Goal: Information Seeking & Learning: Learn about a topic

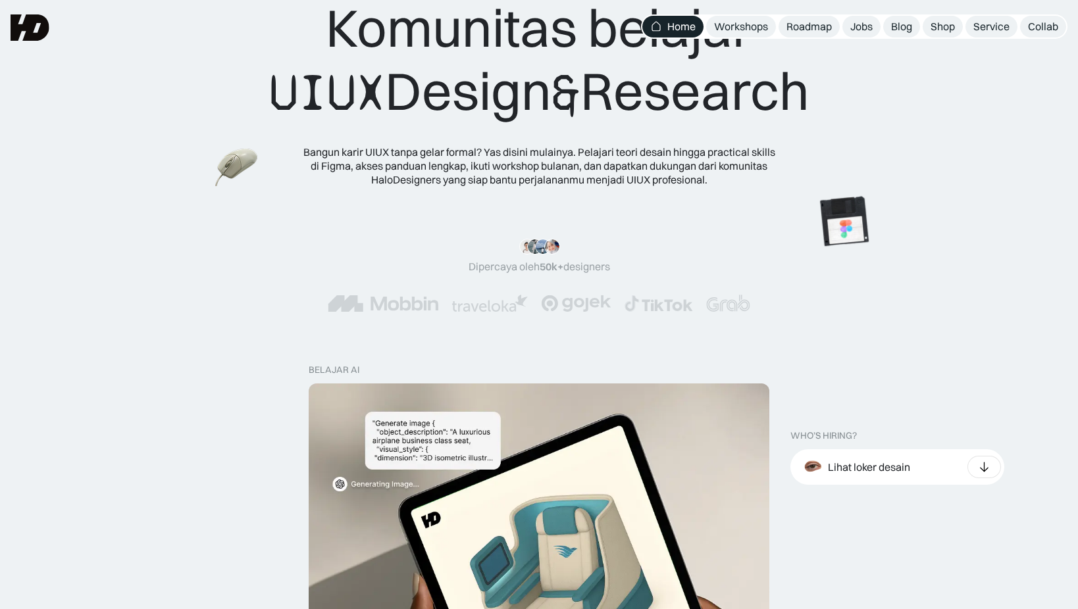
scroll to position [197, 0]
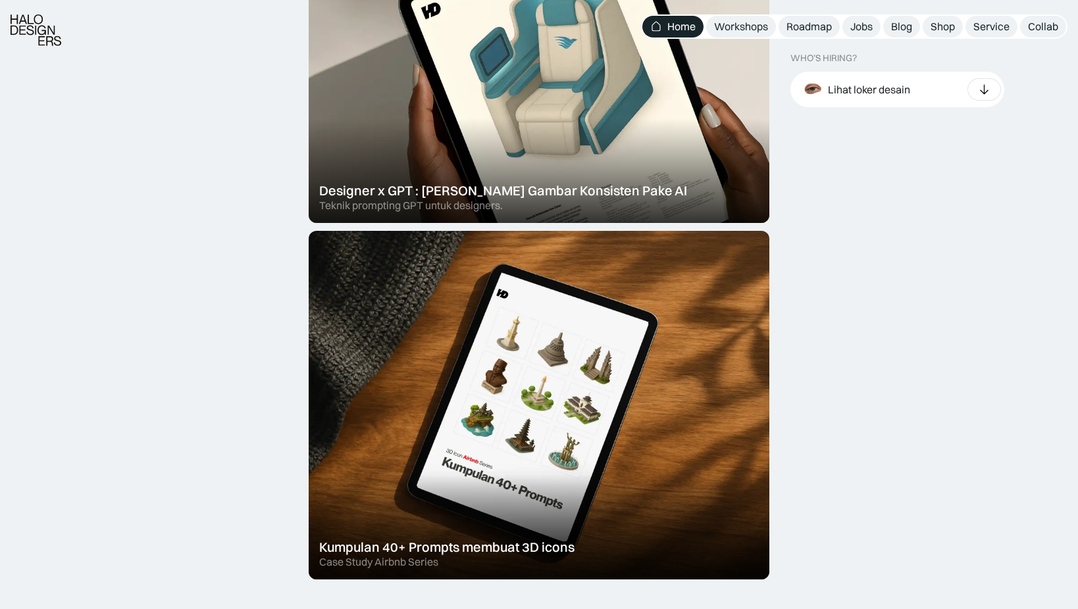
scroll to position [592, 0]
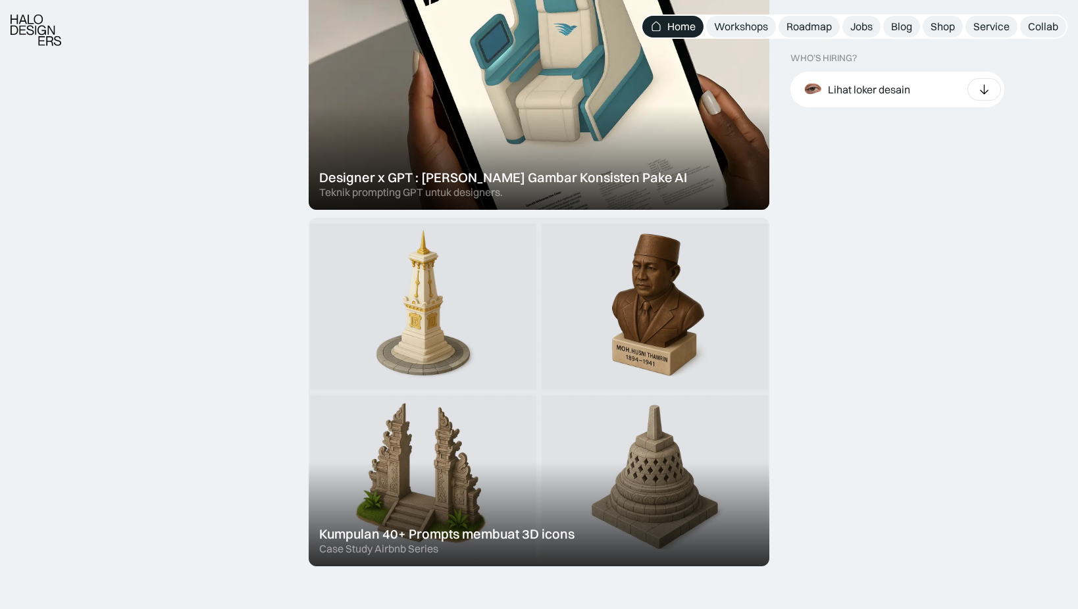
click at [601, 465] on div at bounding box center [539, 392] width 461 height 349
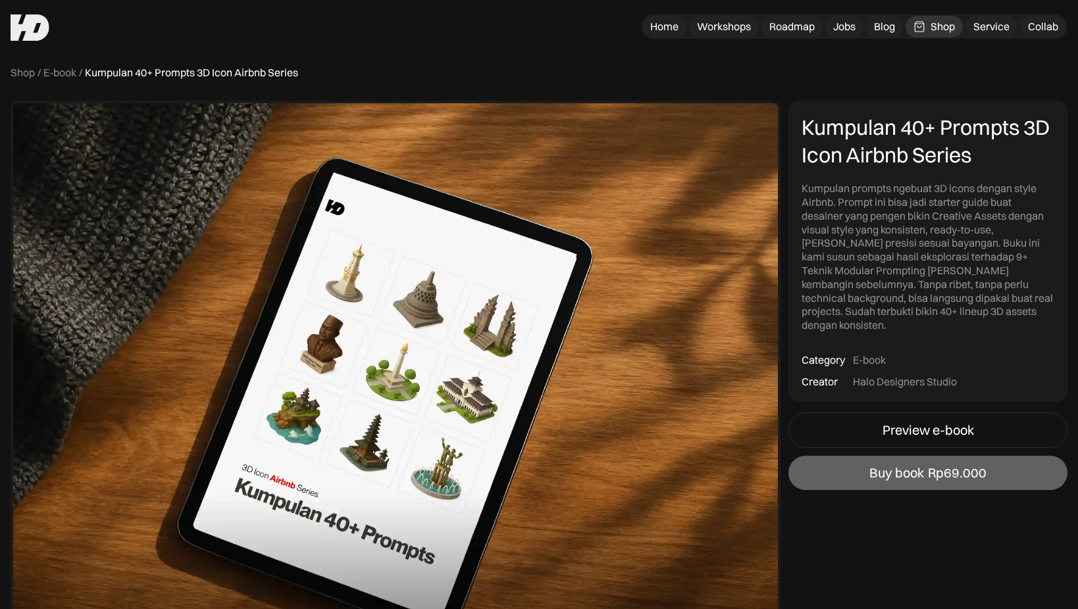
drag, startPoint x: 947, startPoint y: 511, endPoint x: 942, endPoint y: 505, distance: 7.5
click at [942, 422] on div "Preview e-book" at bounding box center [927, 430] width 91 height 16
click at [32, 33] on img at bounding box center [30, 27] width 39 height 26
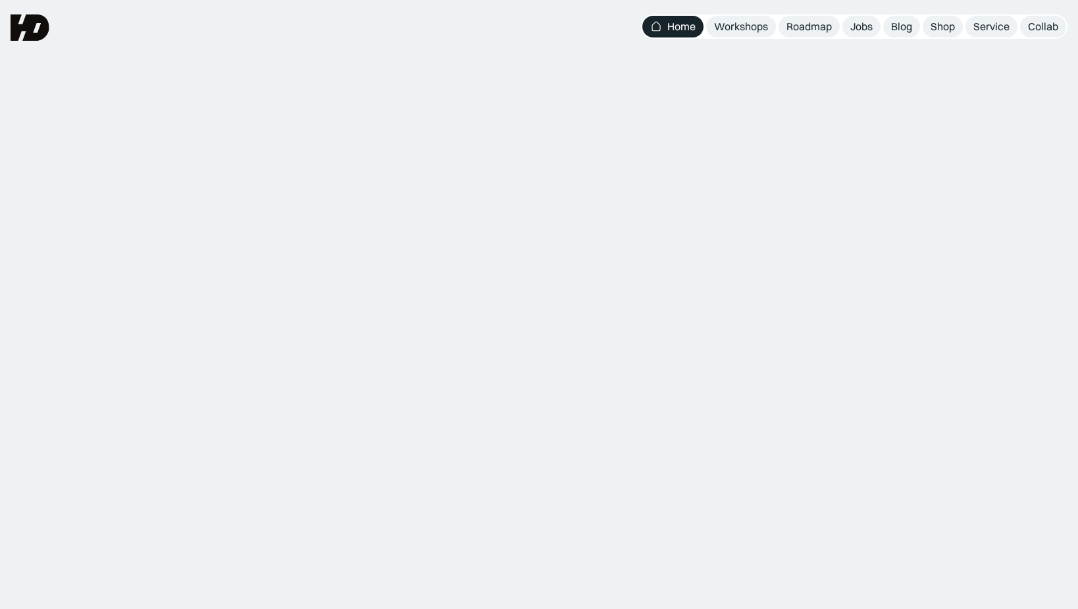
click at [909, 196] on div "Komunitas belajar UIUX Design & Research Bangun karir UIUX tanpa gelar formal? …" at bounding box center [539, 161] width 973 height 190
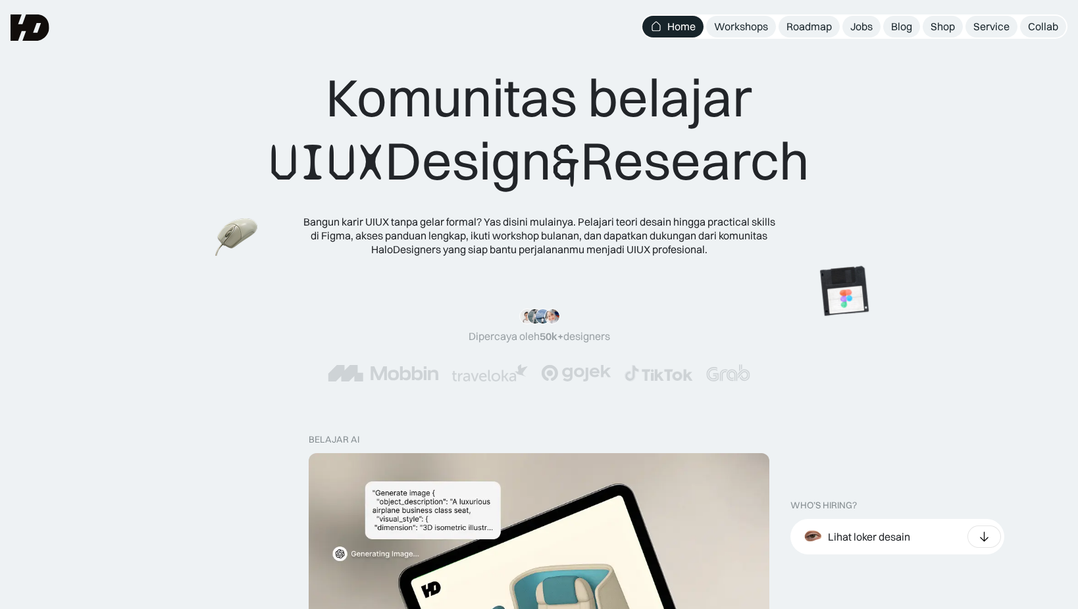
click at [913, 191] on div "Komunitas belajar UIUX Design & Research Bangun karir UIUX tanpa gelar formal? …" at bounding box center [539, 161] width 973 height 190
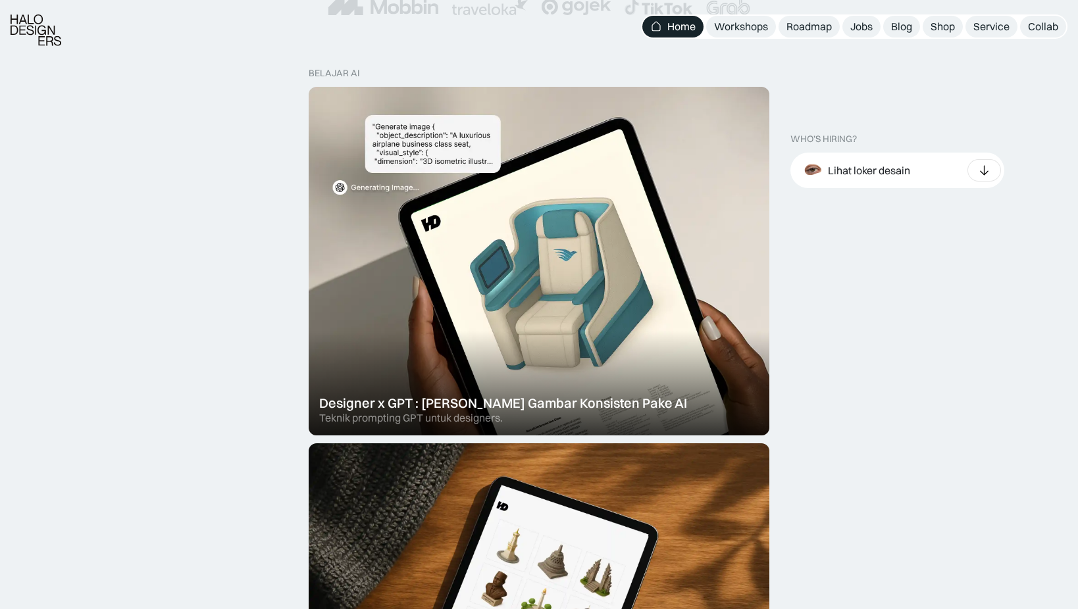
scroll to position [395, 0]
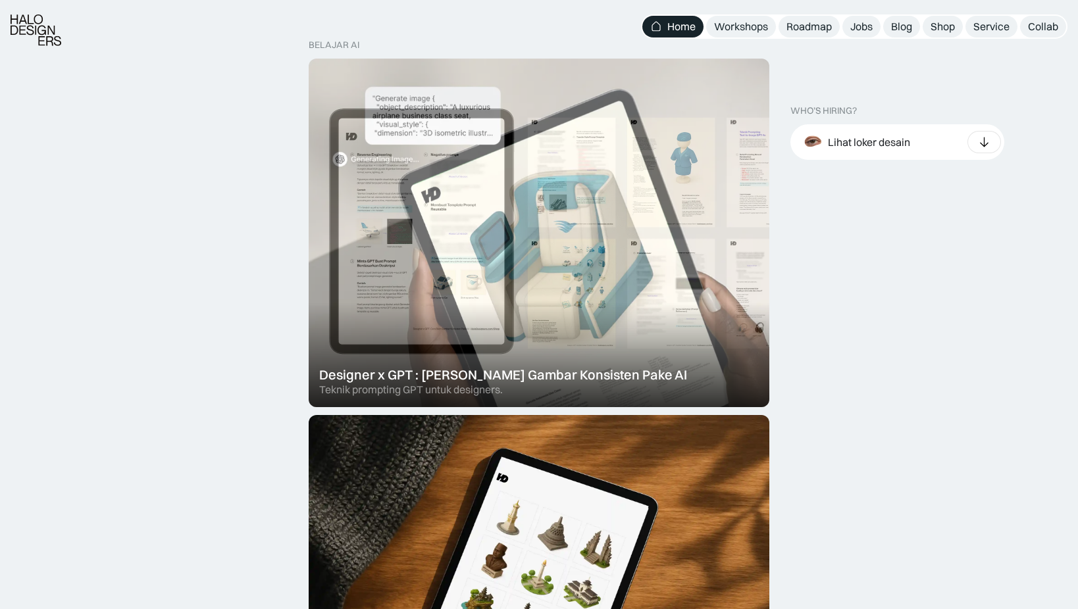
click at [591, 270] on div at bounding box center [539, 233] width 461 height 349
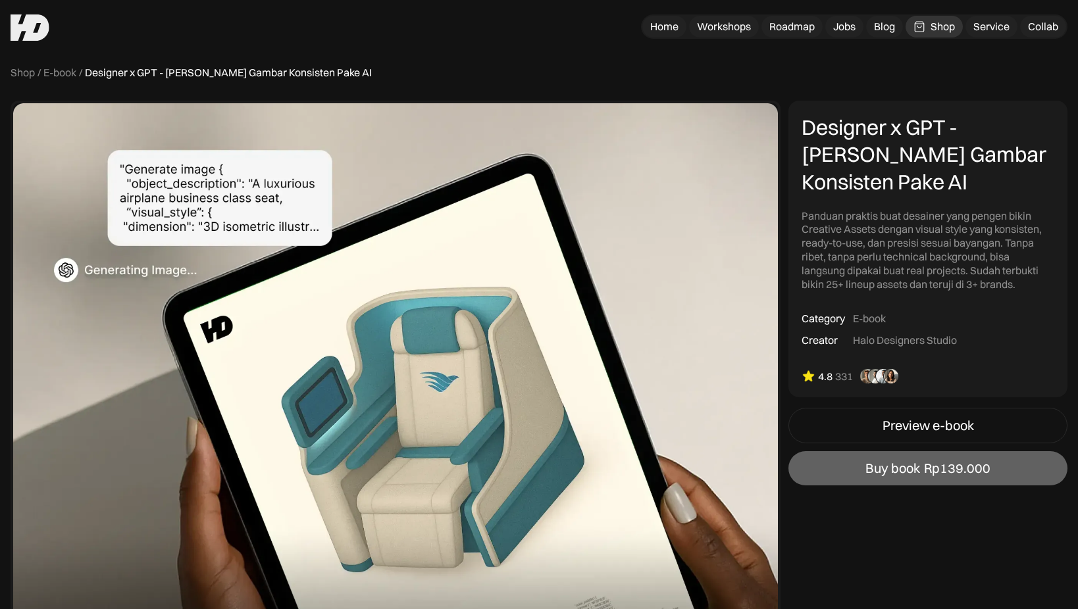
click at [985, 318] on div "Designer x GPT - Cara Bikin Gambar Konsisten Pake AI Panduan praktis buat desai…" at bounding box center [927, 249] width 279 height 297
click at [1031, 318] on div "Designer x GPT - Cara Bikin Gambar Konsisten Pake AI Panduan praktis buat desai…" at bounding box center [927, 249] width 279 height 297
click at [1026, 316] on div "Designer x GPT - Cara Bikin Gambar Konsisten Pake AI Panduan praktis buat desai…" at bounding box center [927, 249] width 279 height 297
click at [1025, 318] on div "Designer x GPT - Cara Bikin Gambar Konsisten Pake AI Panduan praktis buat desai…" at bounding box center [927, 249] width 279 height 297
click at [960, 422] on div "Preview e-book" at bounding box center [927, 426] width 91 height 16
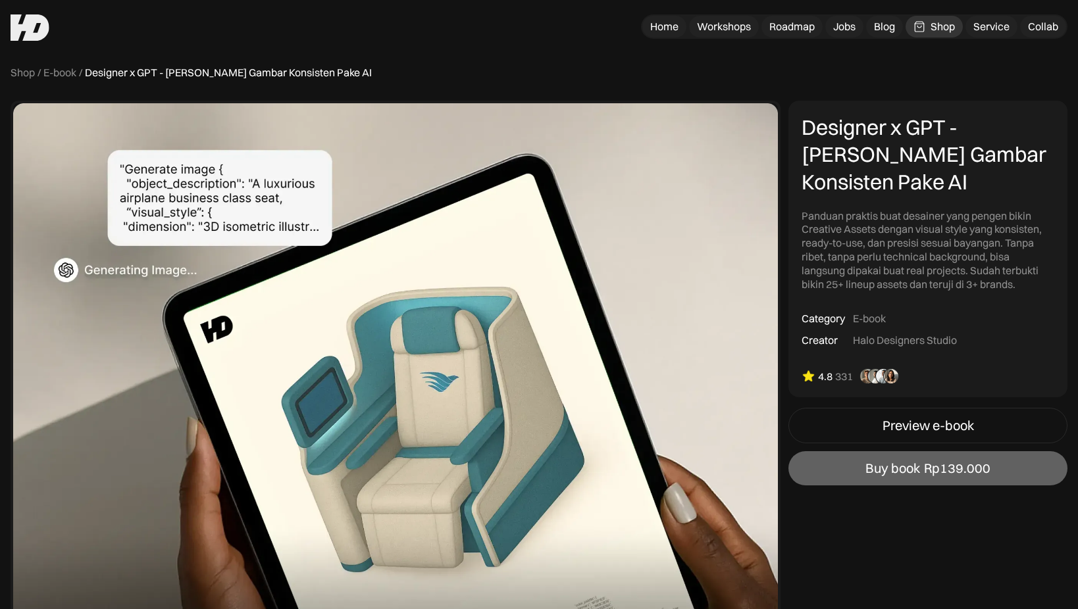
click at [581, 223] on img at bounding box center [396, 393] width 770 height 584
click at [676, 199] on img at bounding box center [396, 393] width 770 height 584
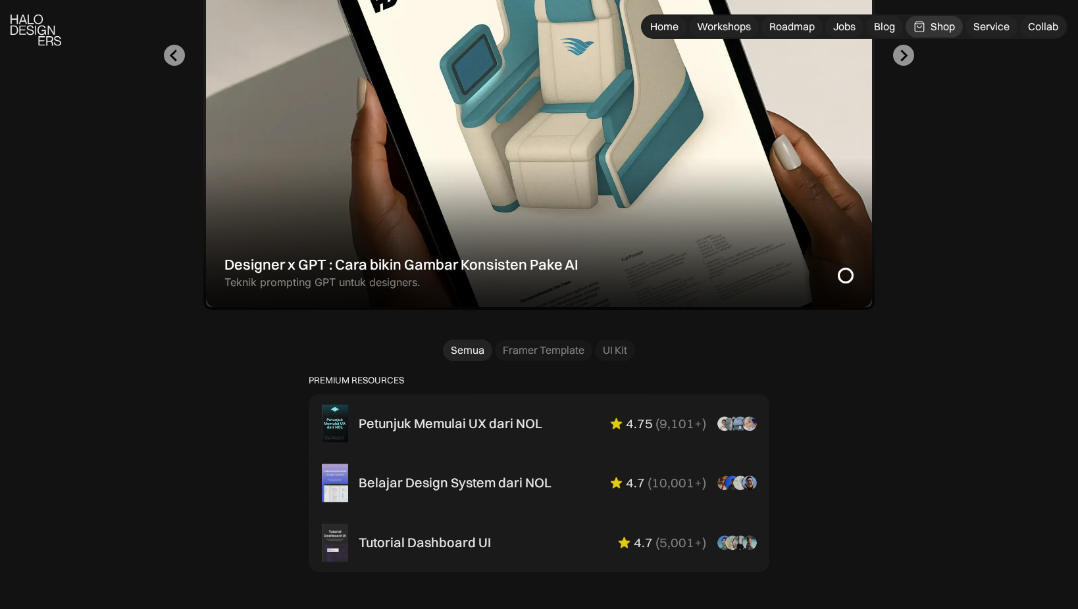
scroll to position [658, 0]
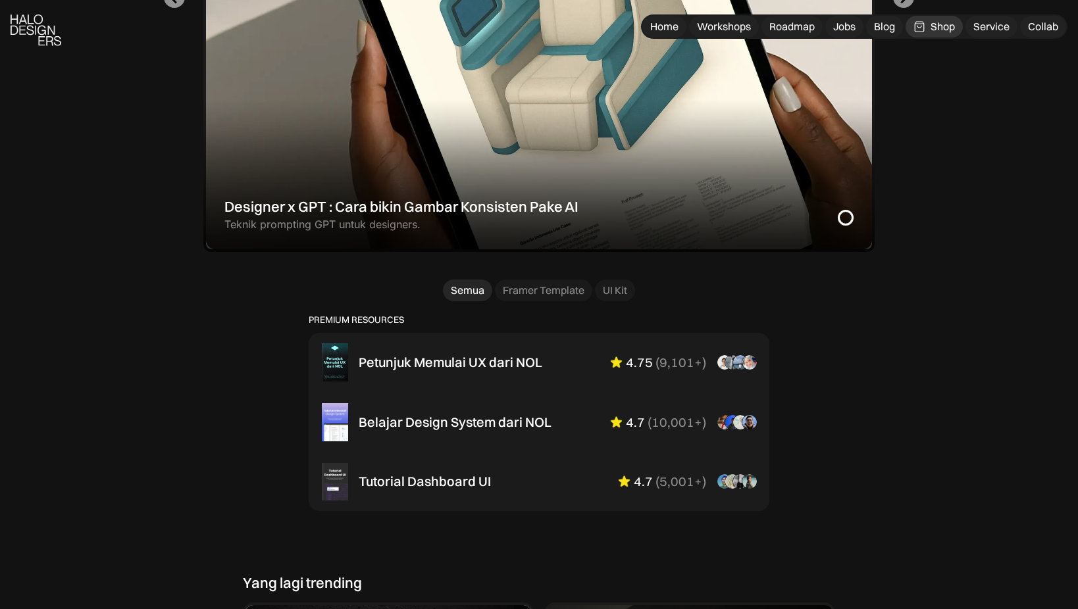
click at [830, 351] on div "PREMIUM RESOURCES Petunjuk Memulai UX dari NOL 4.75 ( 9,101+ ) “Overall mini bo…" at bounding box center [539, 413] width 592 height 197
click at [574, 299] on link "Framer Template" at bounding box center [543, 291] width 97 height 22
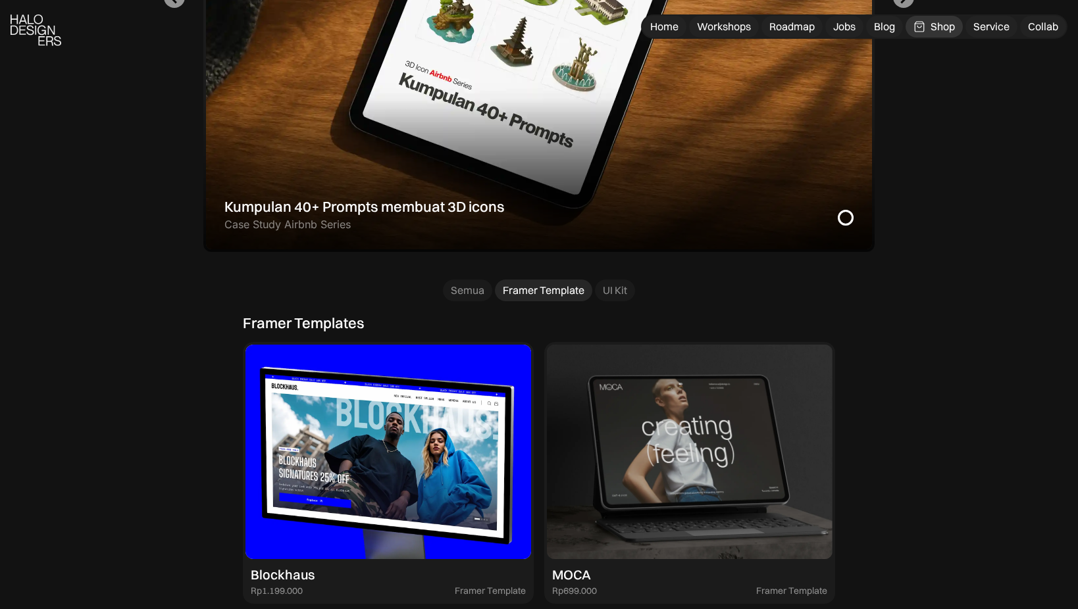
drag, startPoint x: 898, startPoint y: 477, endPoint x: 922, endPoint y: 469, distance: 25.6
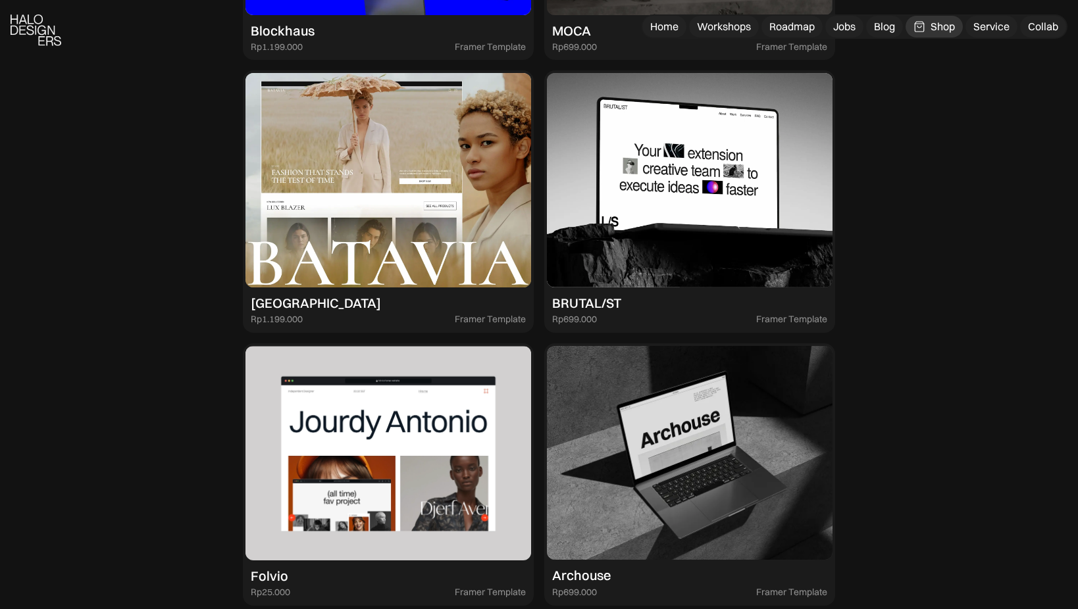
scroll to position [1217, 0]
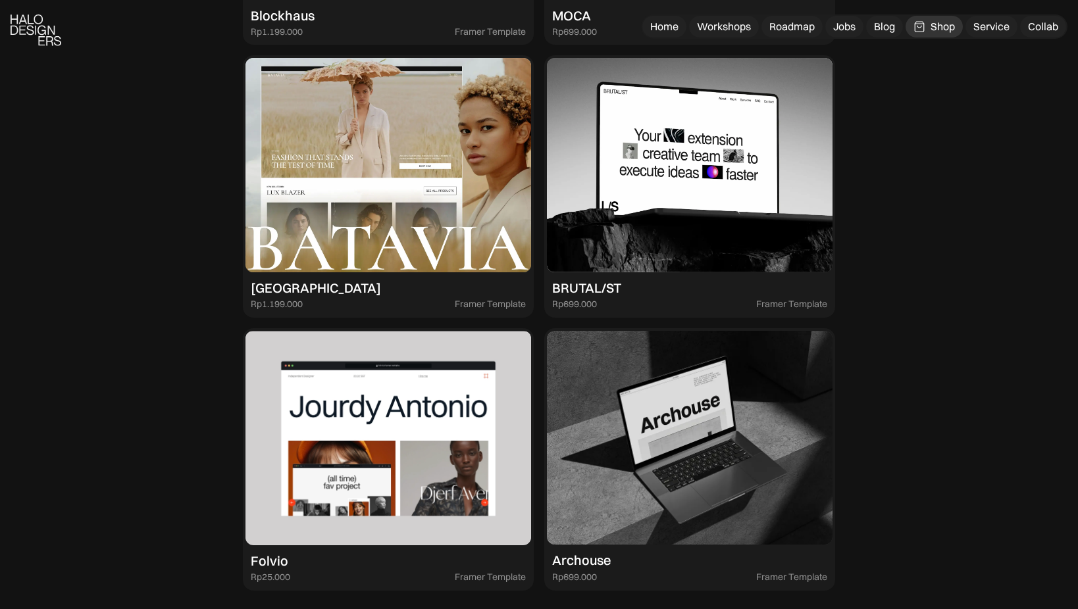
click at [921, 412] on div "Semua Framer Template UI Kit PREMIUM RESOURCES Petunjuk Memulai UX dari NOL 25%…" at bounding box center [539, 156] width 1078 height 926
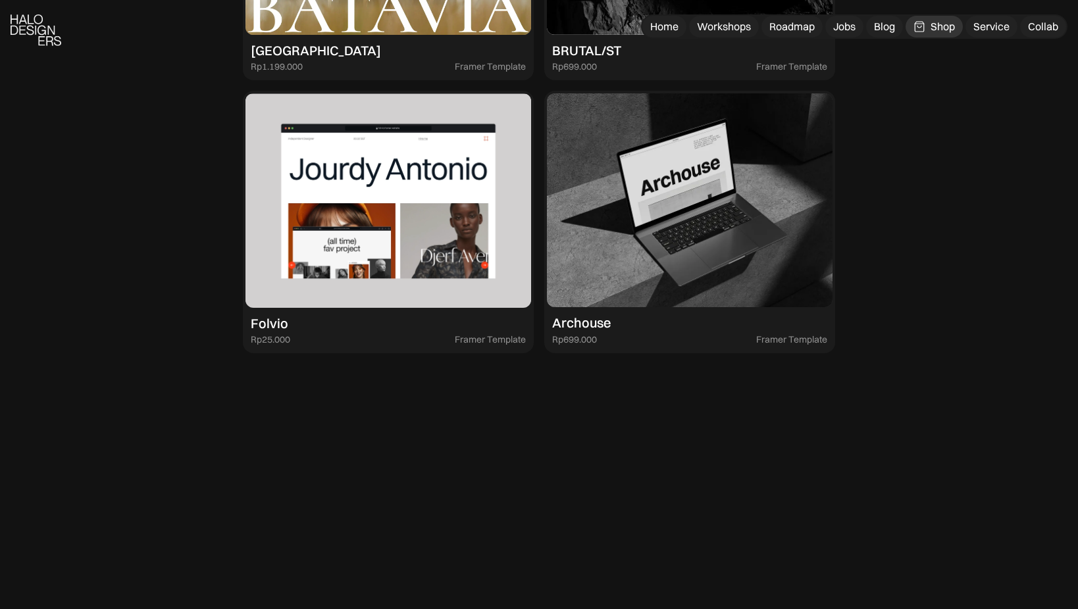
scroll to position [1678, 0]
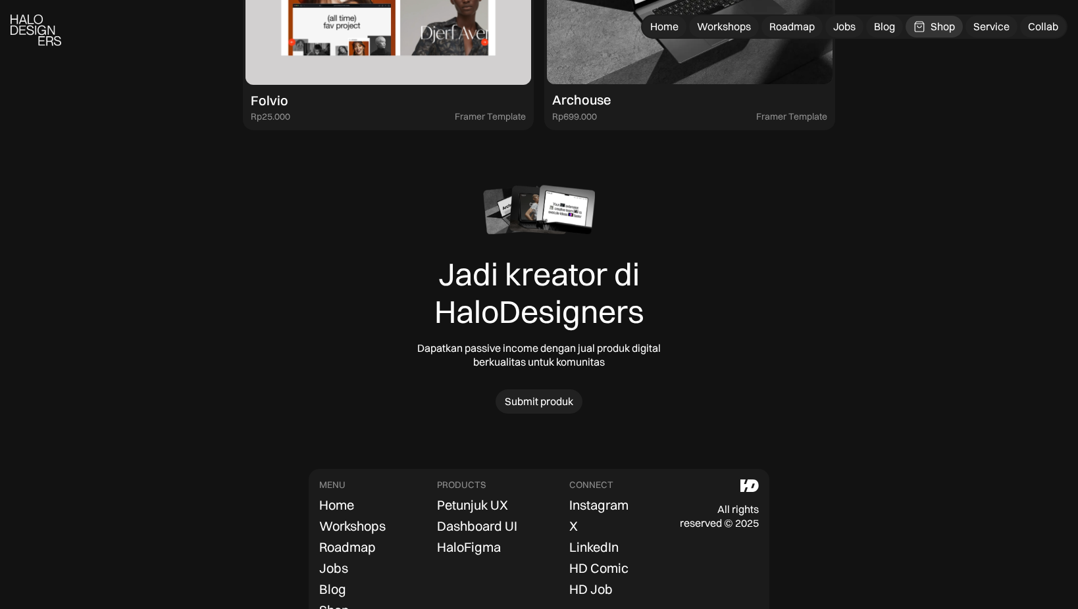
click at [914, 378] on div "Jadi kreator di HaloDesigners Dapatkan passive income dengan jual produk digita…" at bounding box center [539, 300] width 1078 height 284
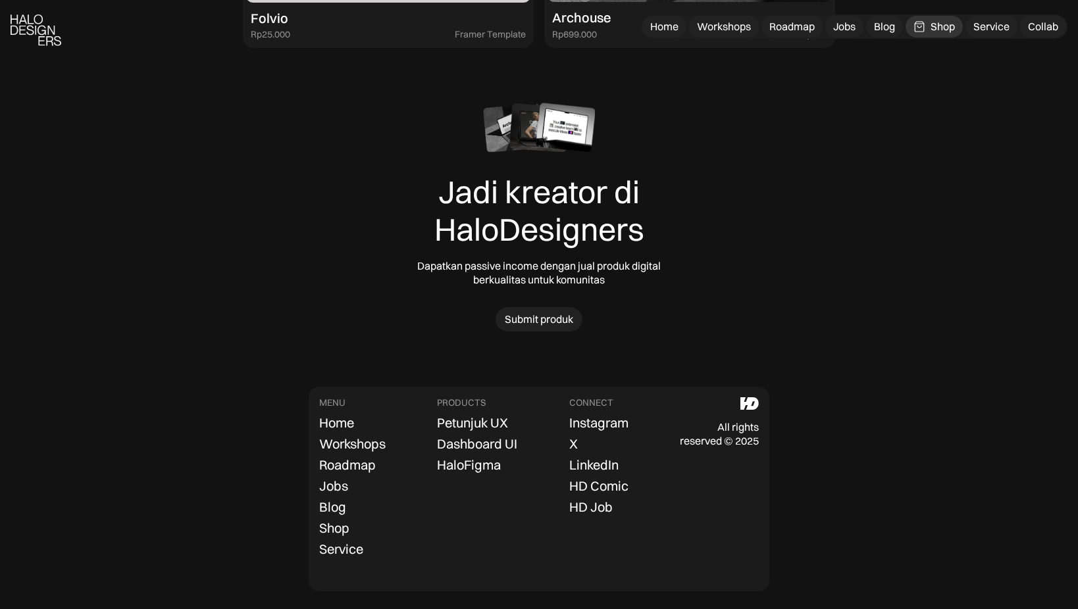
scroll to position [1770, 0]
